Goal: Find specific page/section: Find specific page/section

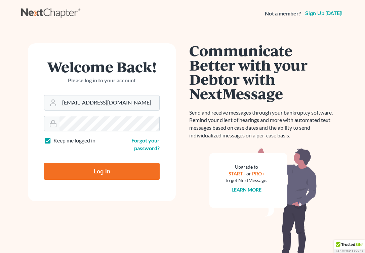
click at [85, 172] on input "Log In" at bounding box center [102, 171] width 116 height 17
type input "Thinking..."
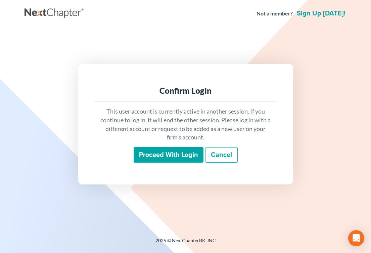
click at [157, 160] on input "Proceed with login" at bounding box center [169, 154] width 70 height 15
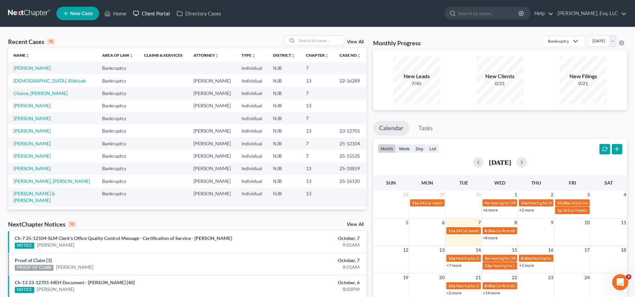
click at [158, 18] on link "Client Portal" at bounding box center [152, 13] width 44 height 12
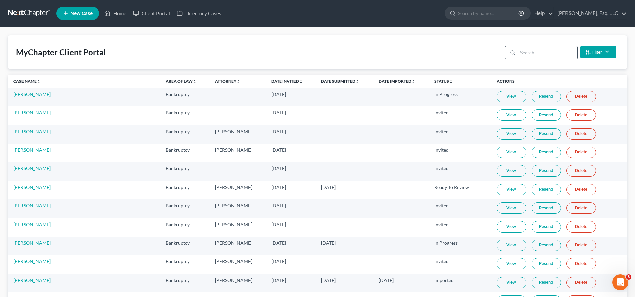
click at [371, 53] on input "search" at bounding box center [547, 52] width 59 height 13
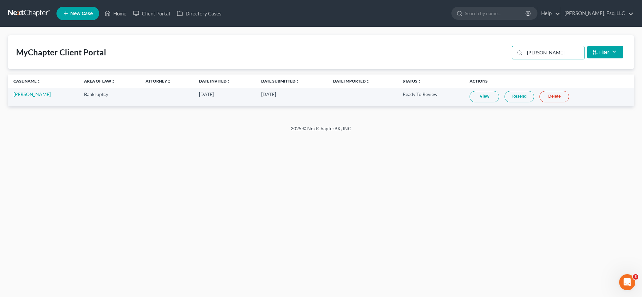
type input "mull"
click at [371, 87] on th "Actions" at bounding box center [549, 81] width 170 height 13
click at [371, 95] on link "View" at bounding box center [484, 96] width 30 height 11
